Goal: Information Seeking & Learning: Learn about a topic

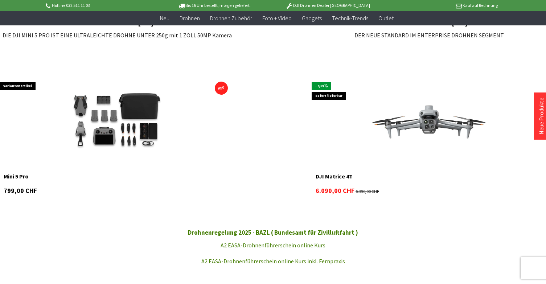
scroll to position [399, 0]
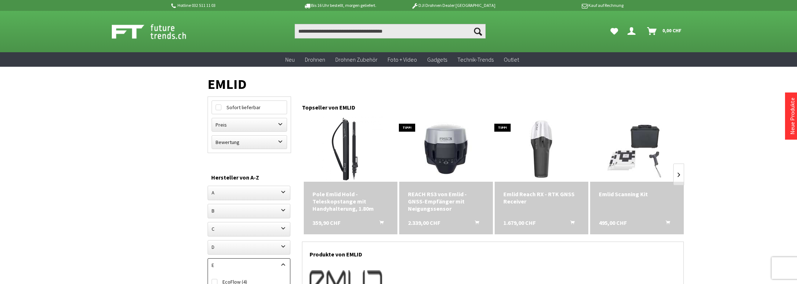
click at [438, 192] on div "REACH RS3 von Emlid - GNSS-Empfänger mit Neigungssensor" at bounding box center [446, 202] width 76 height 22
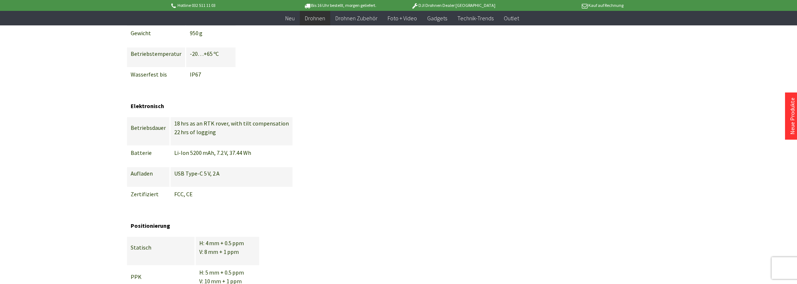
scroll to position [2758, 0]
